Goal: Check status: Check status

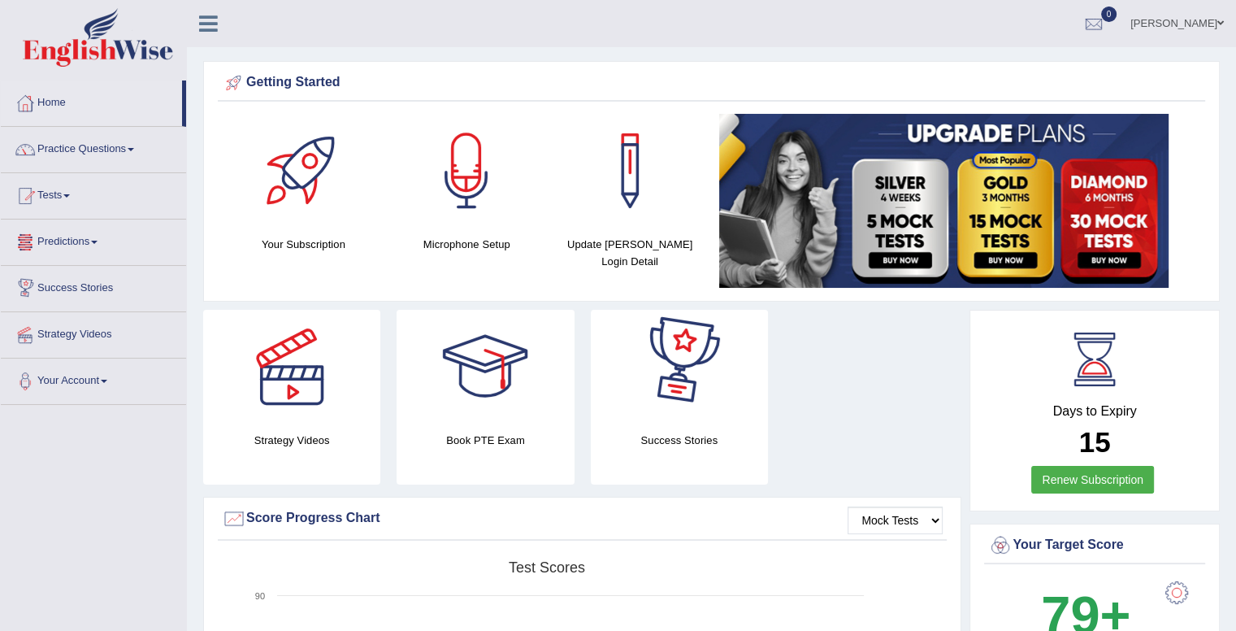
click at [62, 252] on link "Predictions" at bounding box center [93, 239] width 185 height 41
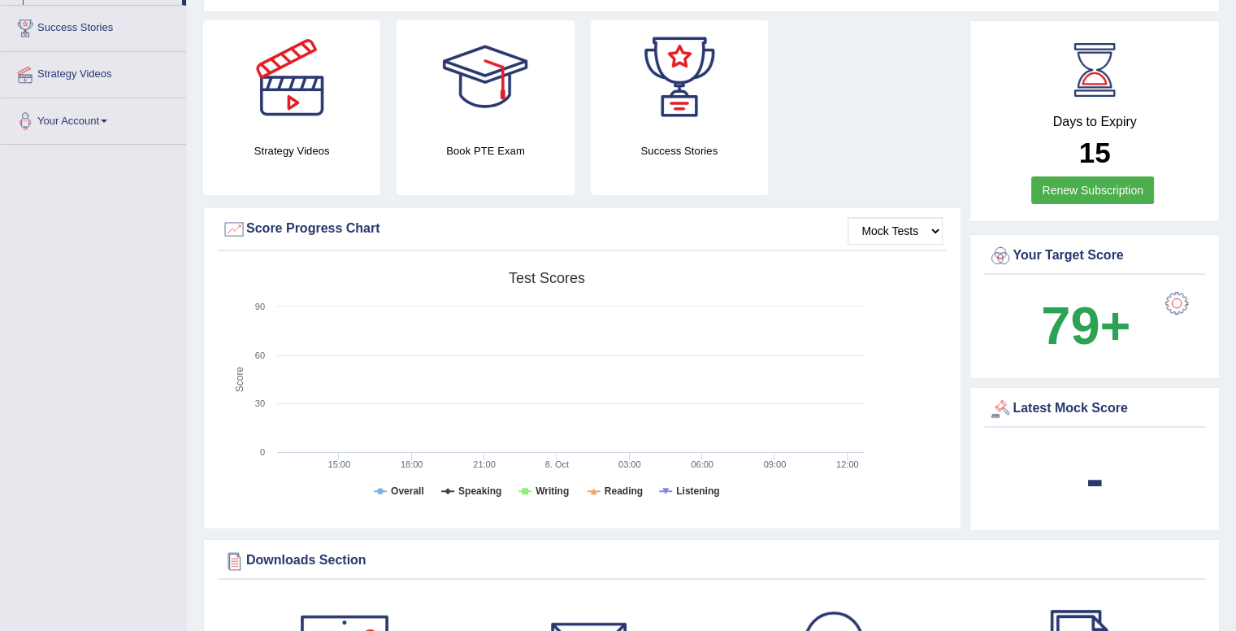
scroll to position [289, 0]
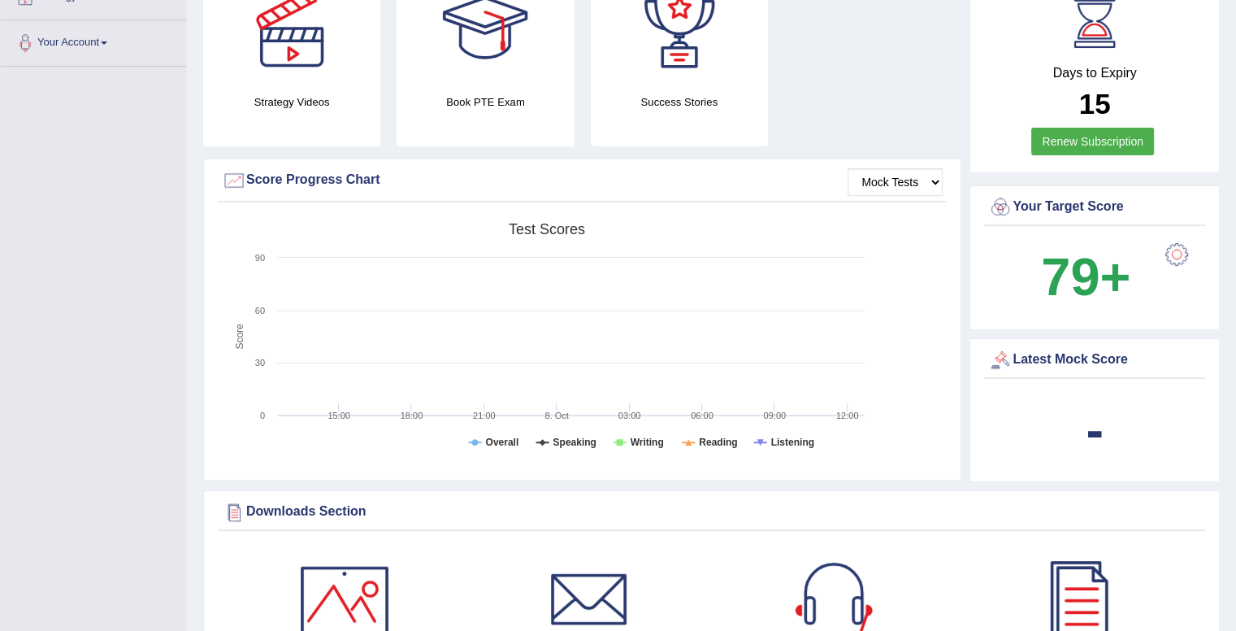
scroll to position [289, 0]
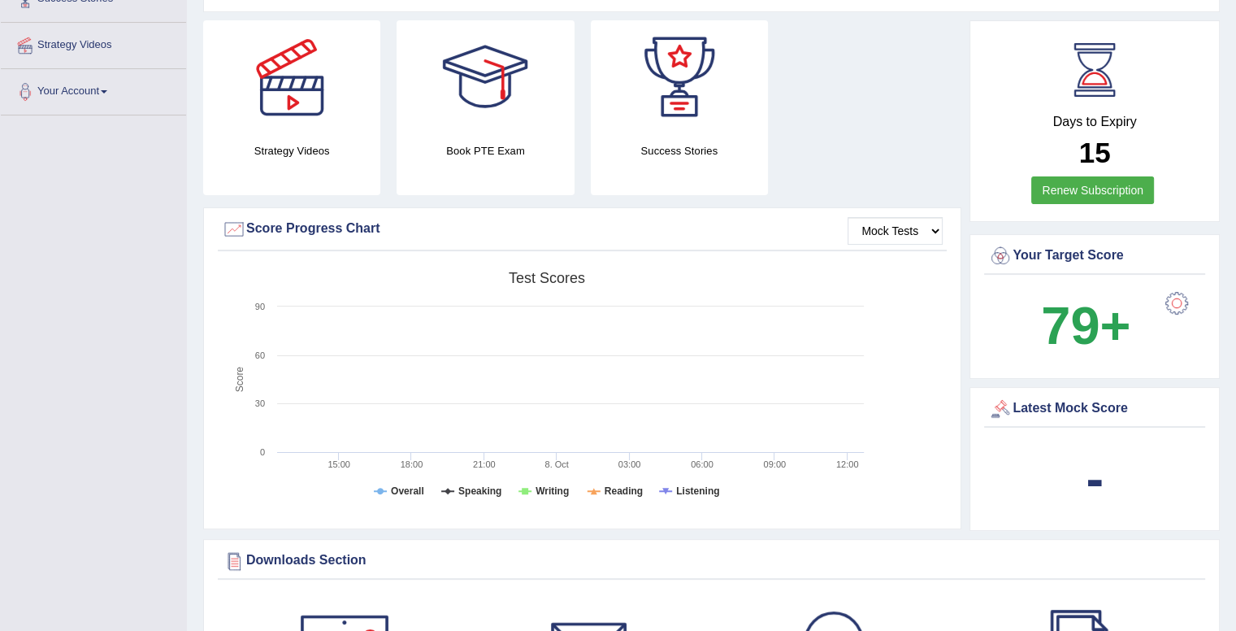
click at [700, 462] on text "06:00" at bounding box center [702, 464] width 23 height 10
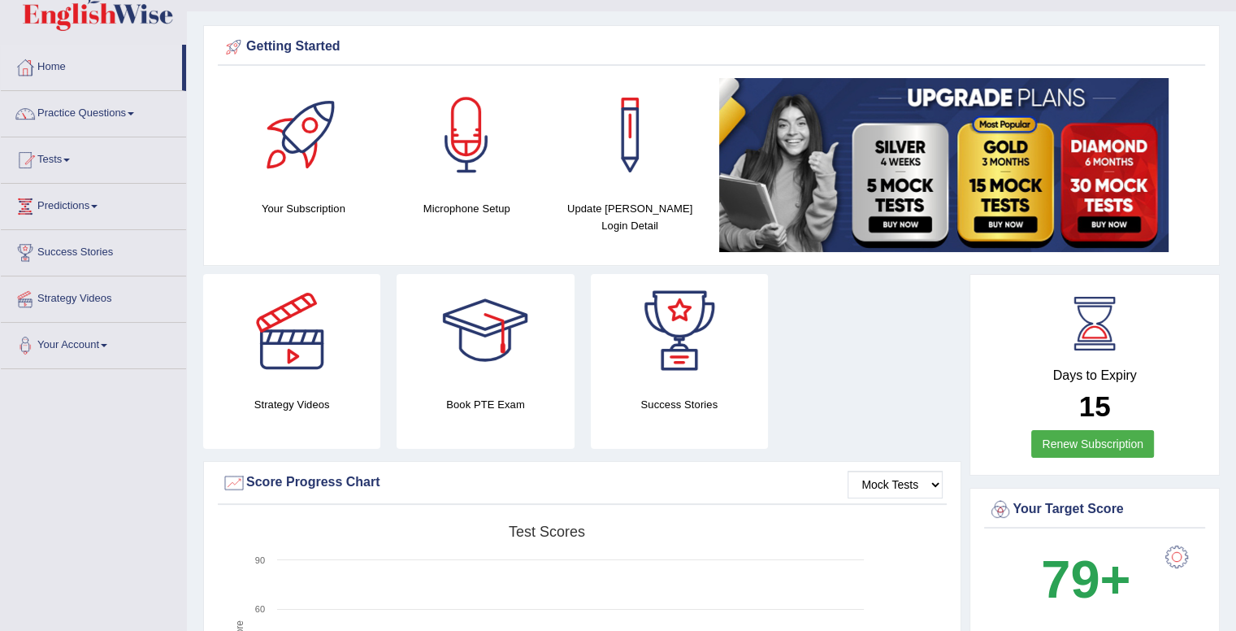
scroll to position [0, 0]
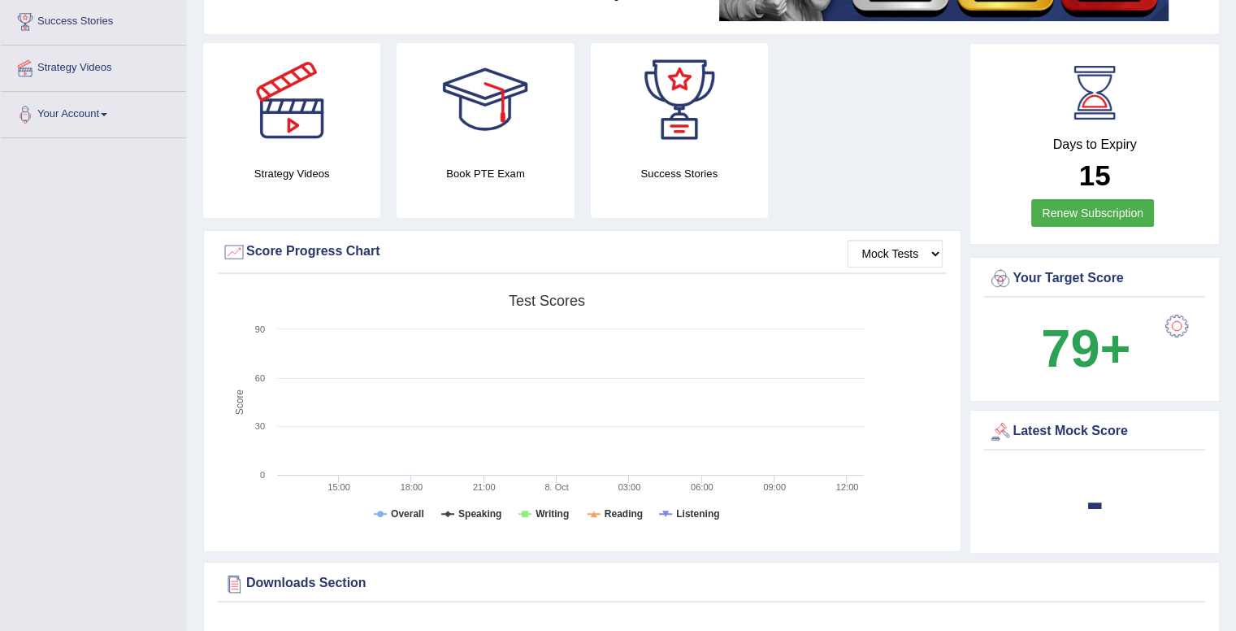
scroll to position [273, 0]
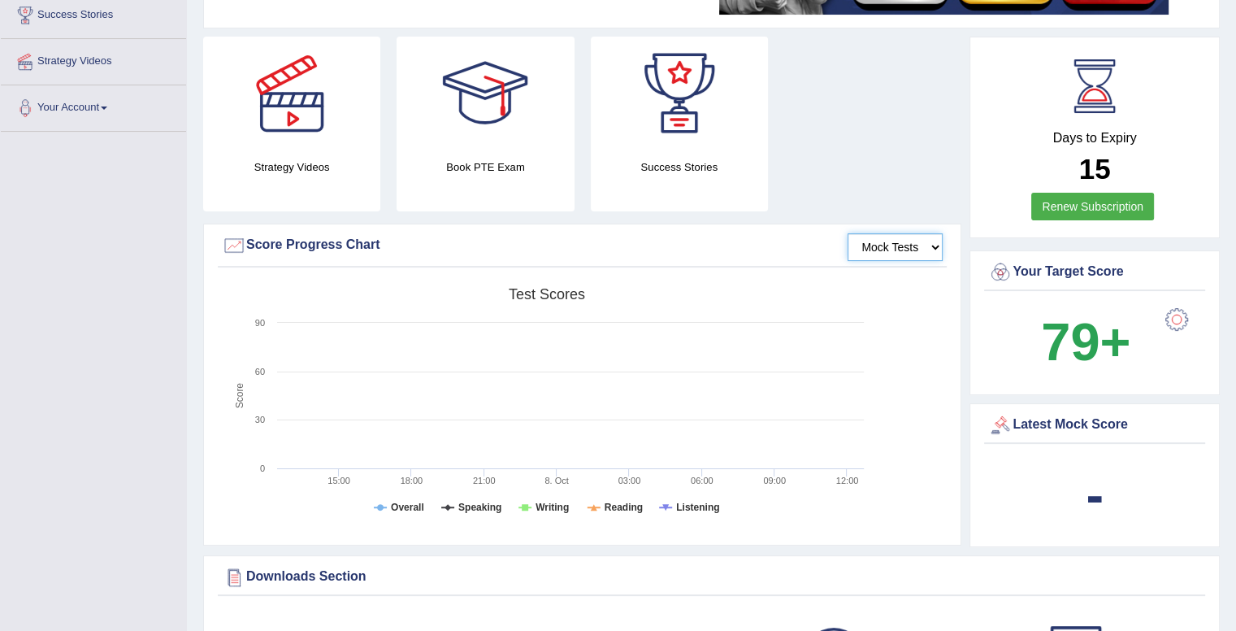
click at [920, 242] on select "Mock Tests" at bounding box center [895, 247] width 95 height 28
drag, startPoint x: 920, startPoint y: 242, endPoint x: 918, endPoint y: 280, distance: 37.4
click at [918, 280] on div "Mock Tests Score Progress Chart Created with Highcharts 7.1.2 Score Test scores…" at bounding box center [582, 384] width 758 height 322
click at [848, 233] on select "Mock Tests" at bounding box center [895, 247] width 95 height 28
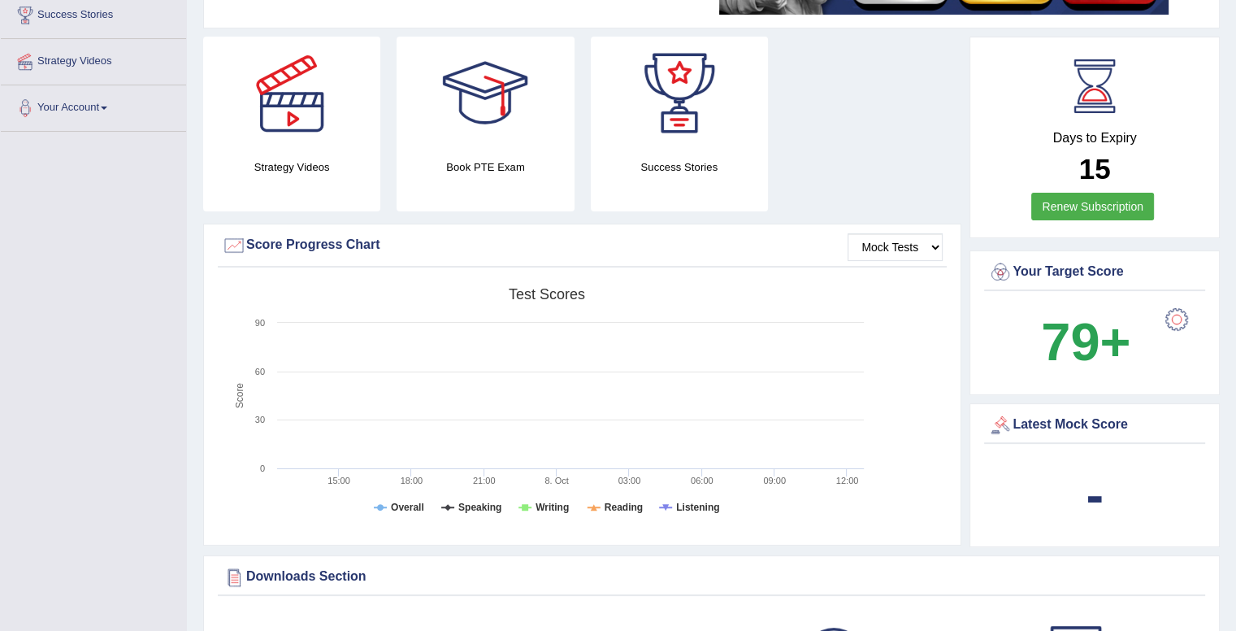
click at [1169, 316] on div at bounding box center [1176, 319] width 33 height 33
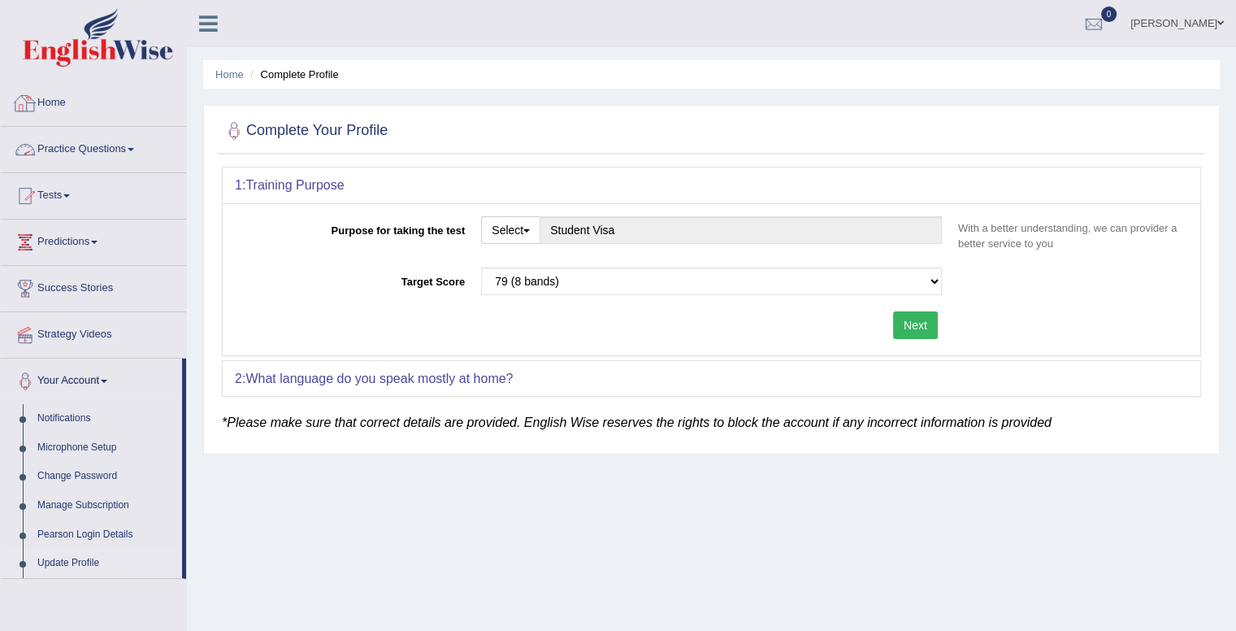
click at [47, 98] on link "Home" at bounding box center [93, 100] width 185 height 41
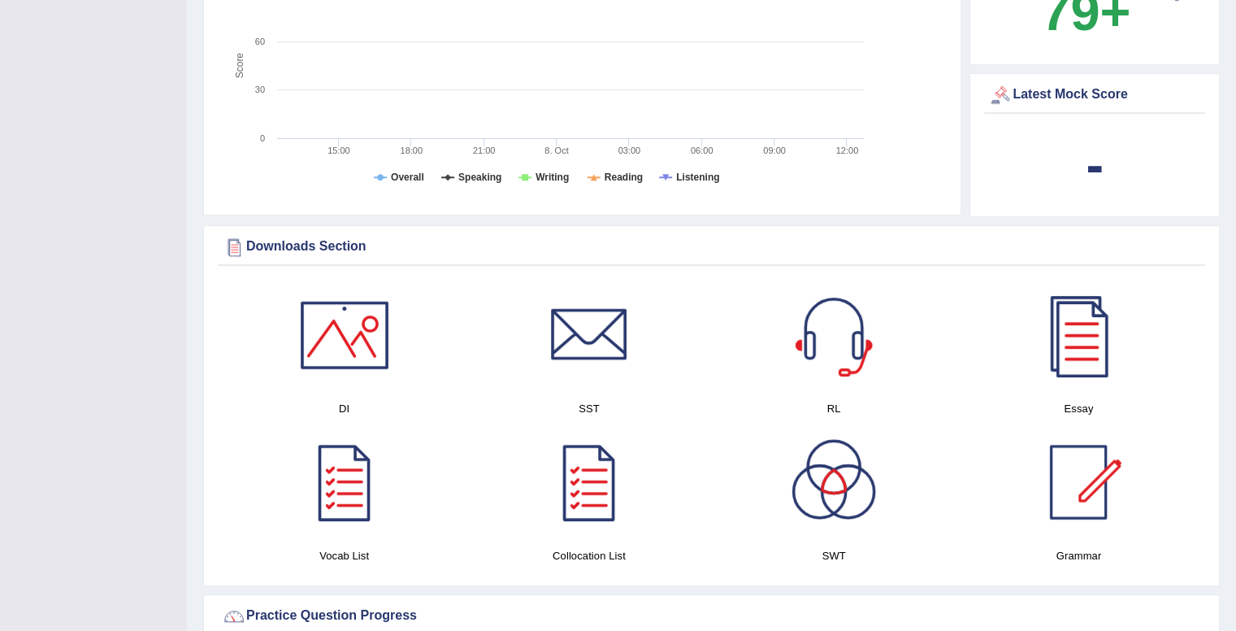
scroll to position [614, 0]
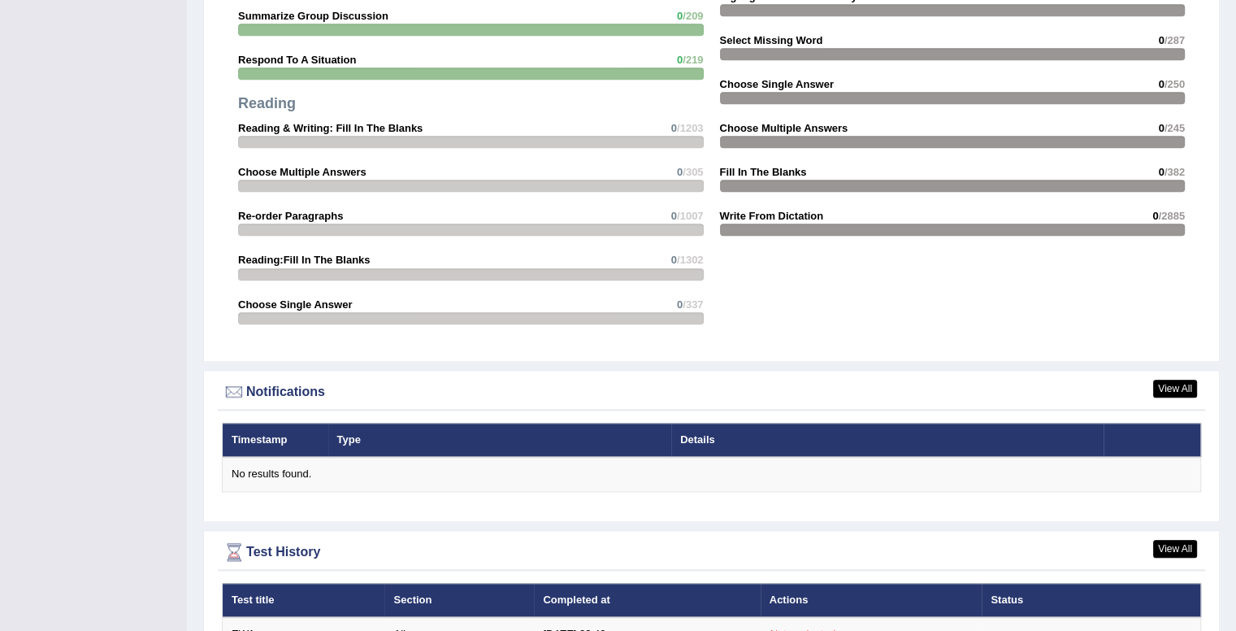
scroll to position [1713, 0]
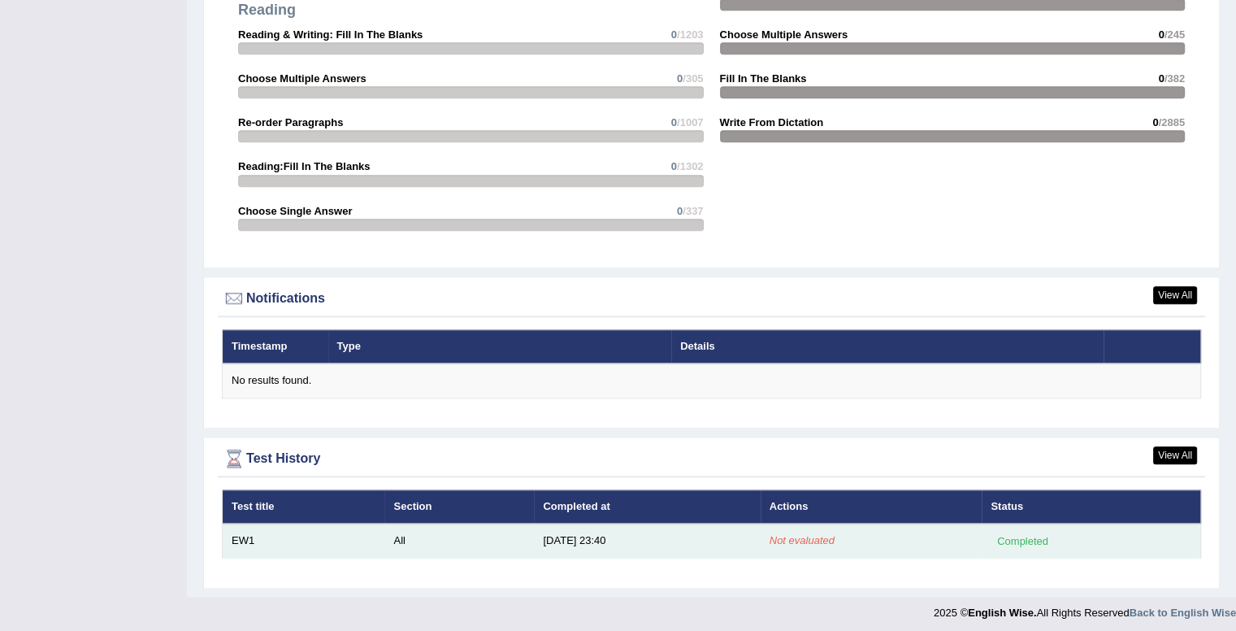
click at [810, 540] on td "Not evaluated" at bounding box center [872, 540] width 222 height 34
click at [449, 536] on td "All" at bounding box center [459, 540] width 150 height 34
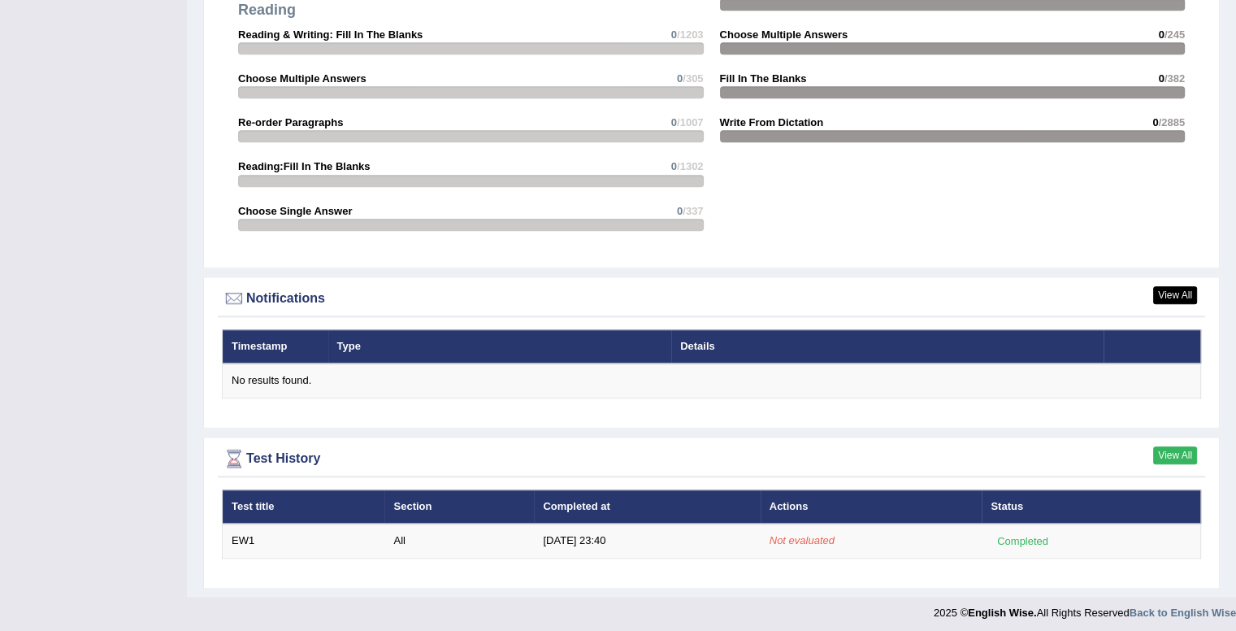
click at [1176, 453] on link "View All" at bounding box center [1175, 455] width 44 height 18
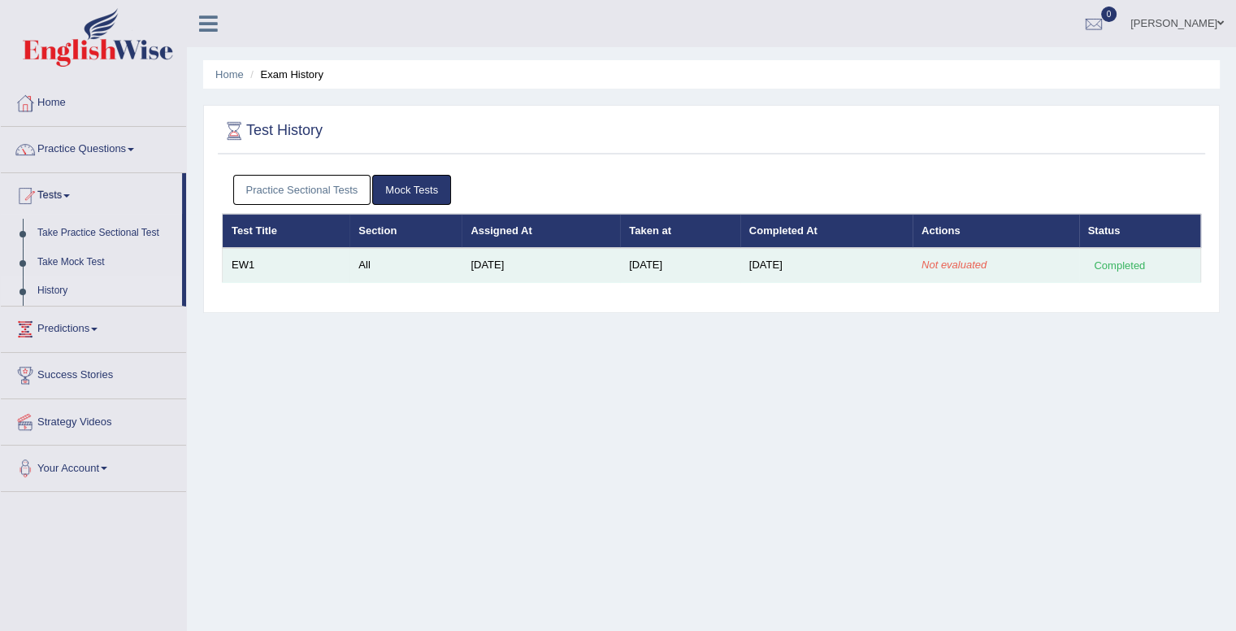
click at [967, 267] on em "Not evaluated" at bounding box center [954, 264] width 65 height 12
click at [341, 265] on td "EW1" at bounding box center [287, 265] width 128 height 34
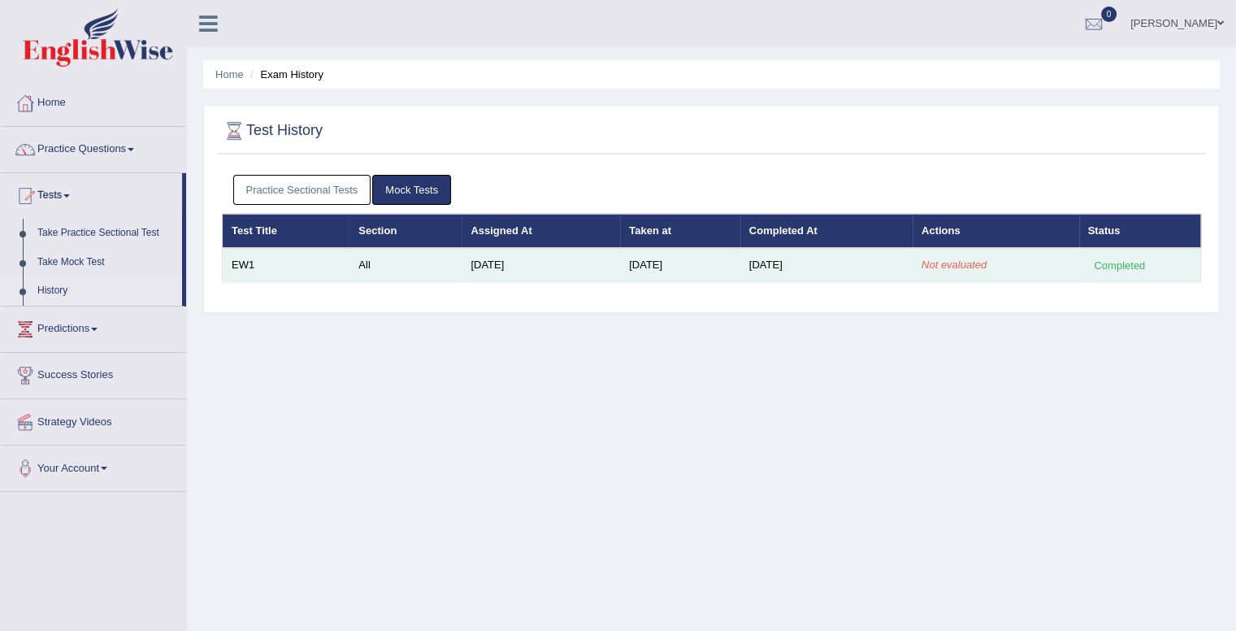
click at [341, 265] on td "EW1" at bounding box center [287, 265] width 128 height 34
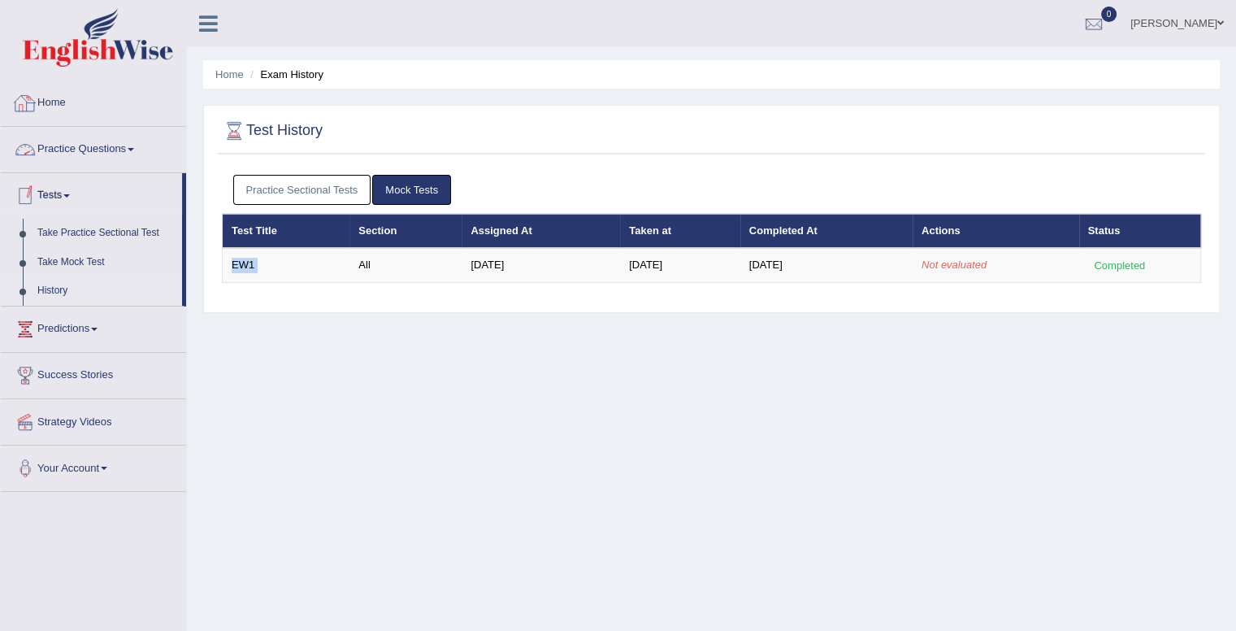
click at [23, 109] on div at bounding box center [25, 103] width 24 height 24
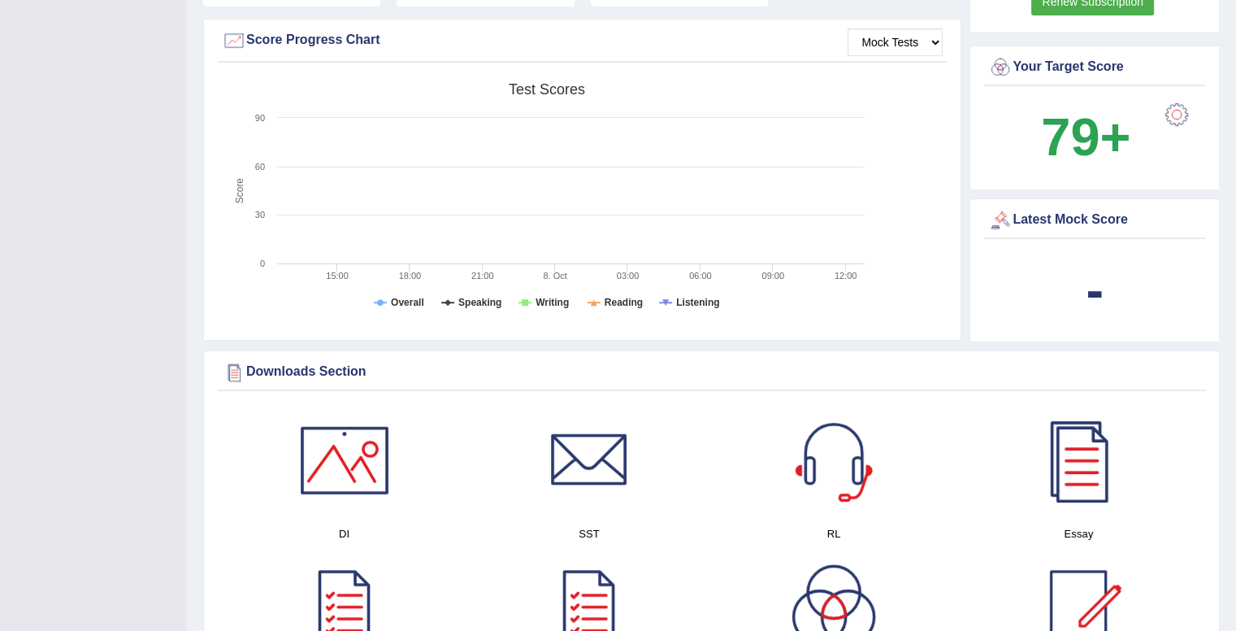
scroll to position [478, 0]
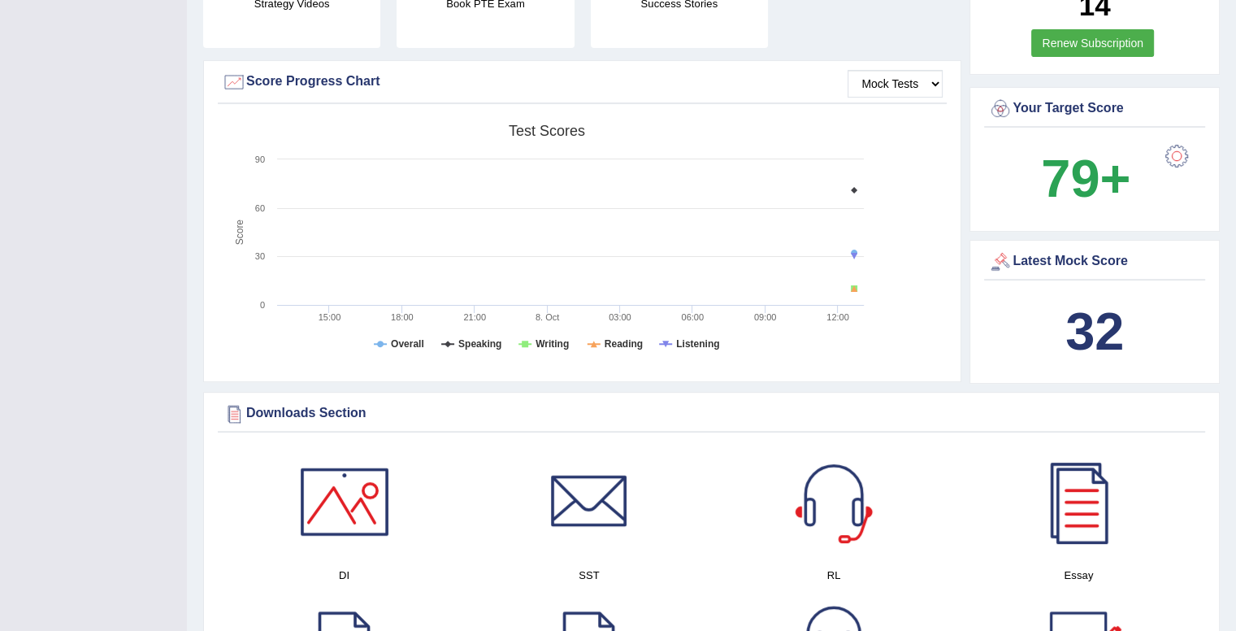
scroll to position [436, 0]
click at [854, 290] on icon at bounding box center [854, 289] width 10 height 10
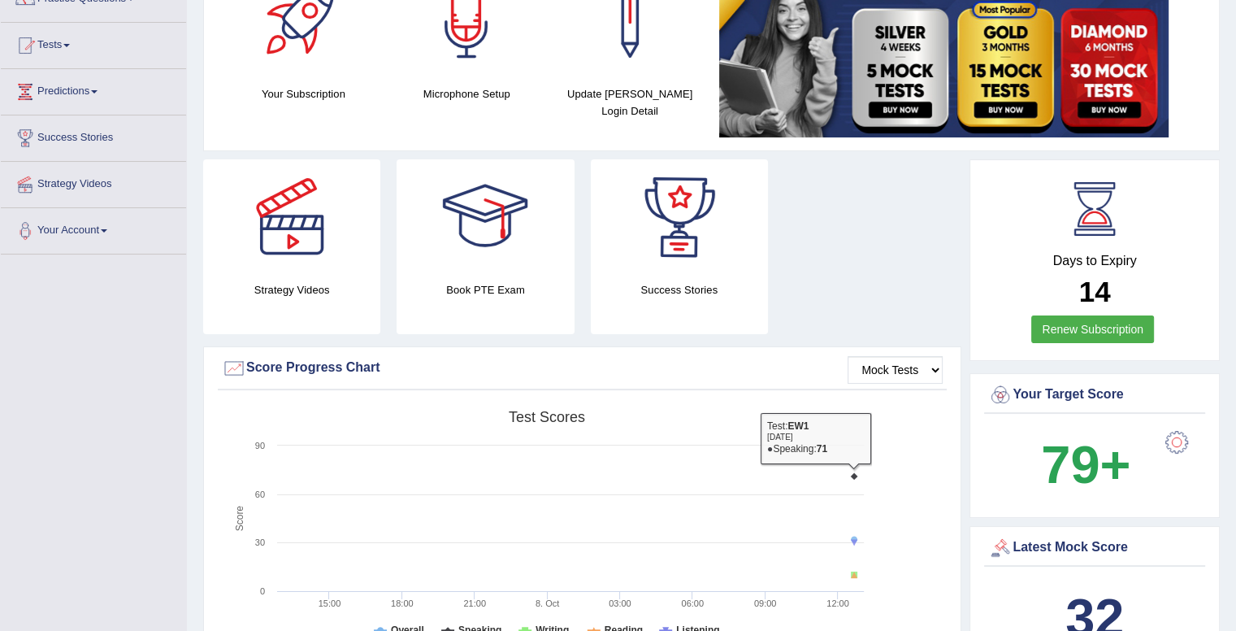
scroll to position [150, 0]
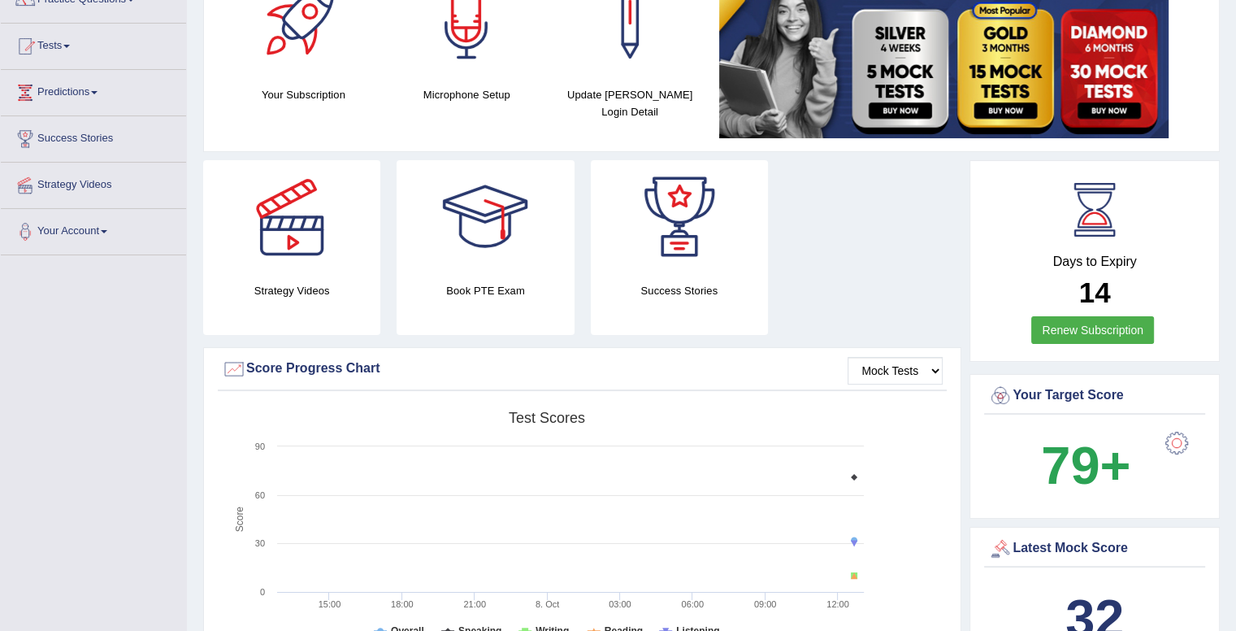
click at [1026, 279] on h2 "14" at bounding box center [1094, 293] width 213 height 32
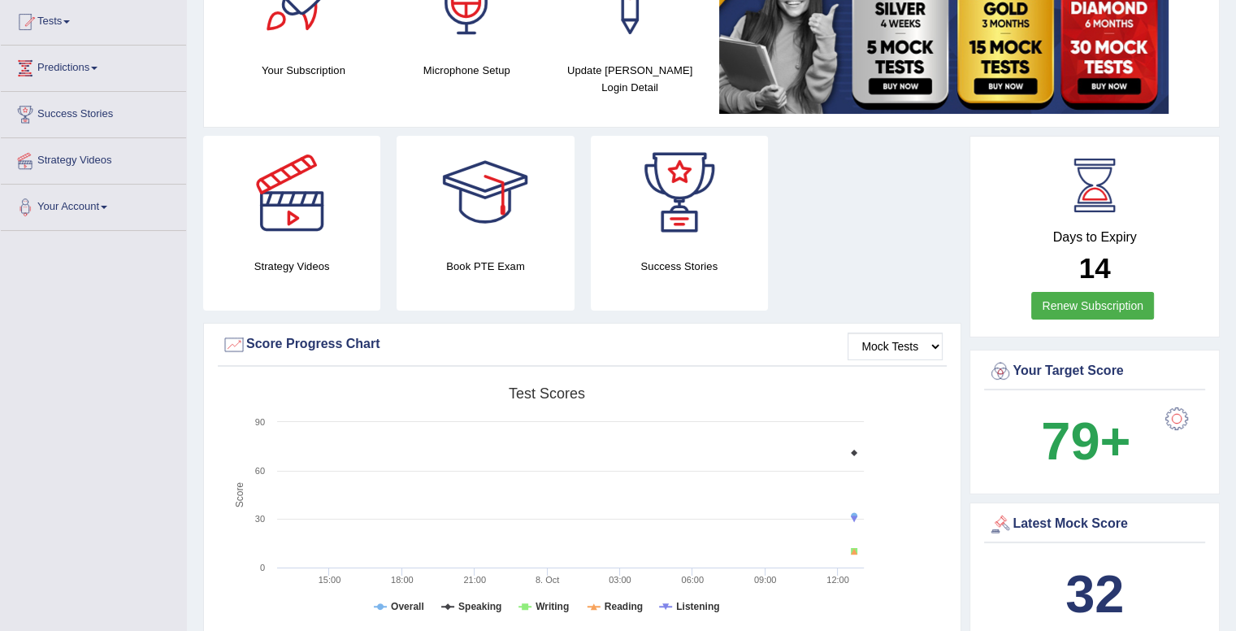
scroll to position [325, 0]
